Goal: Transaction & Acquisition: Purchase product/service

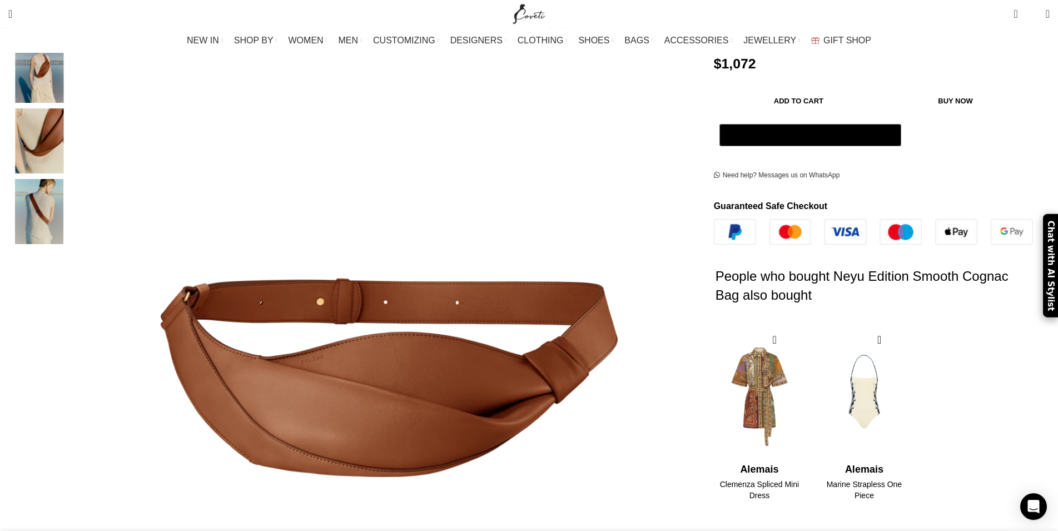
scroll to position [340, 0]
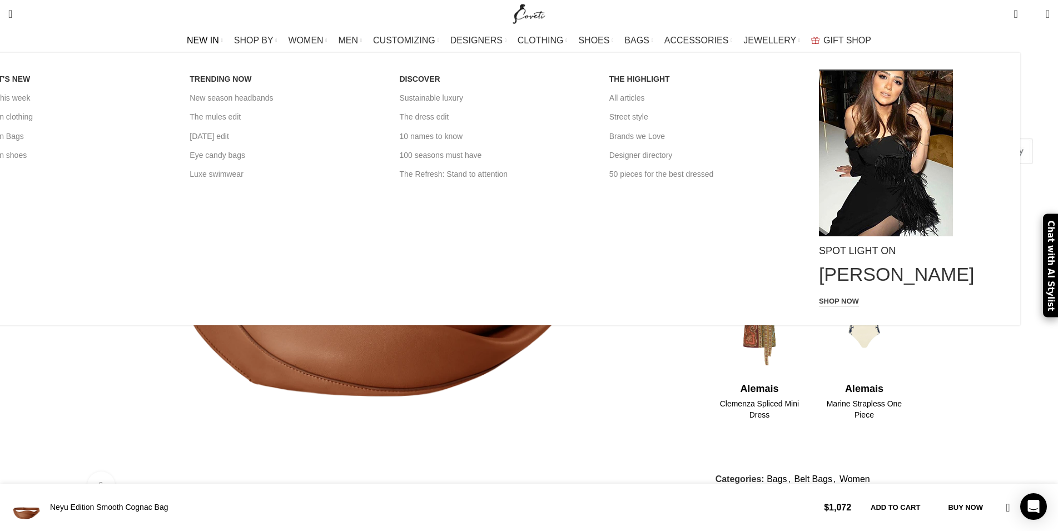
click at [111, 232] on div "WHAT'S NEW New this week New in clothing New in Bags New in shoes TRENDING NOW …" at bounding box center [491, 189] width 1058 height 273
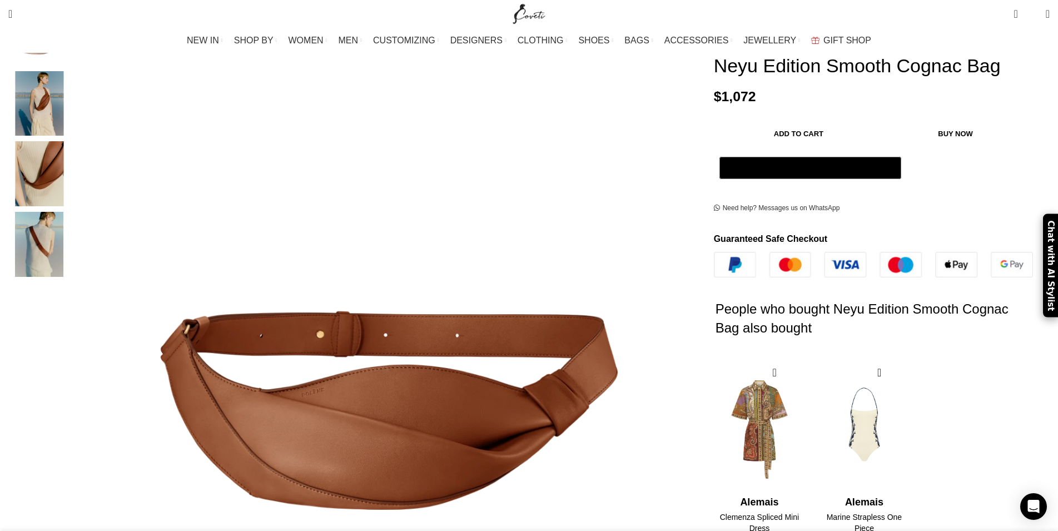
scroll to position [0, 0]
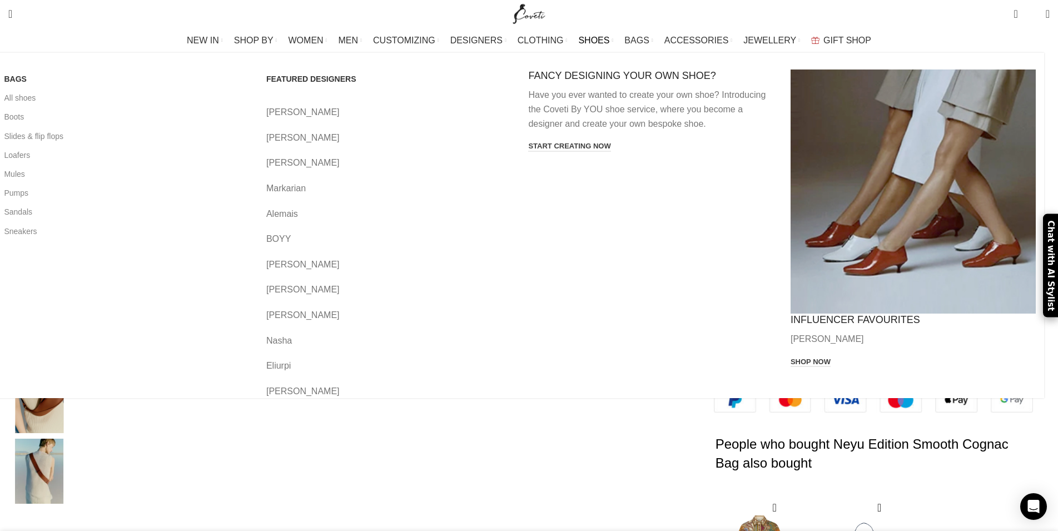
click at [605, 42] on link "SHOES" at bounding box center [595, 40] width 35 height 22
